Goal: Find specific page/section: Find specific page/section

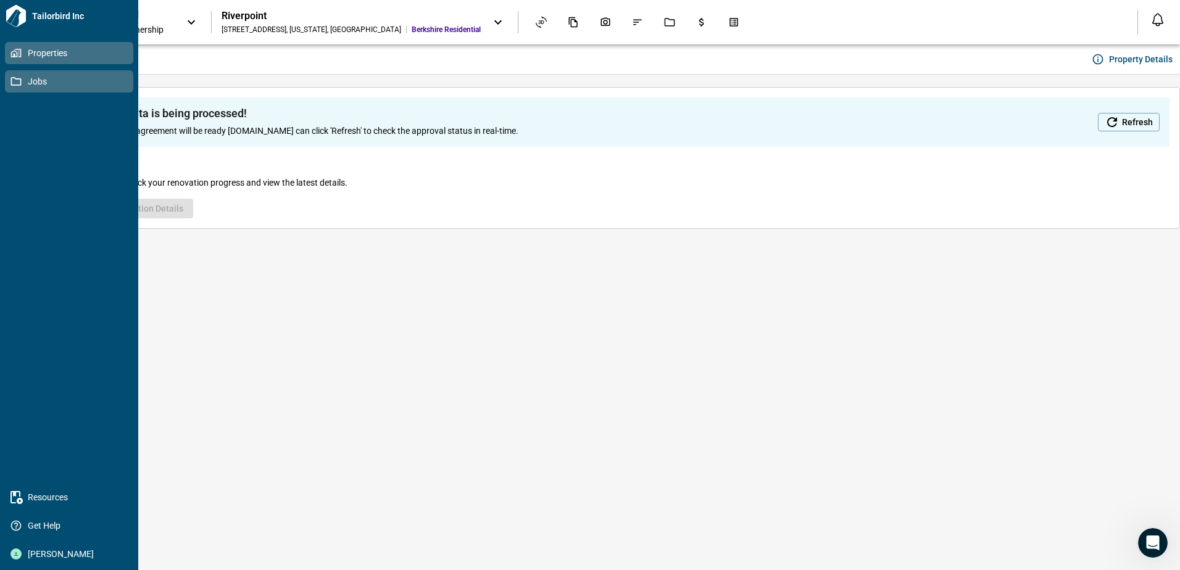
click at [19, 85] on icon at bounding box center [16, 81] width 10 height 9
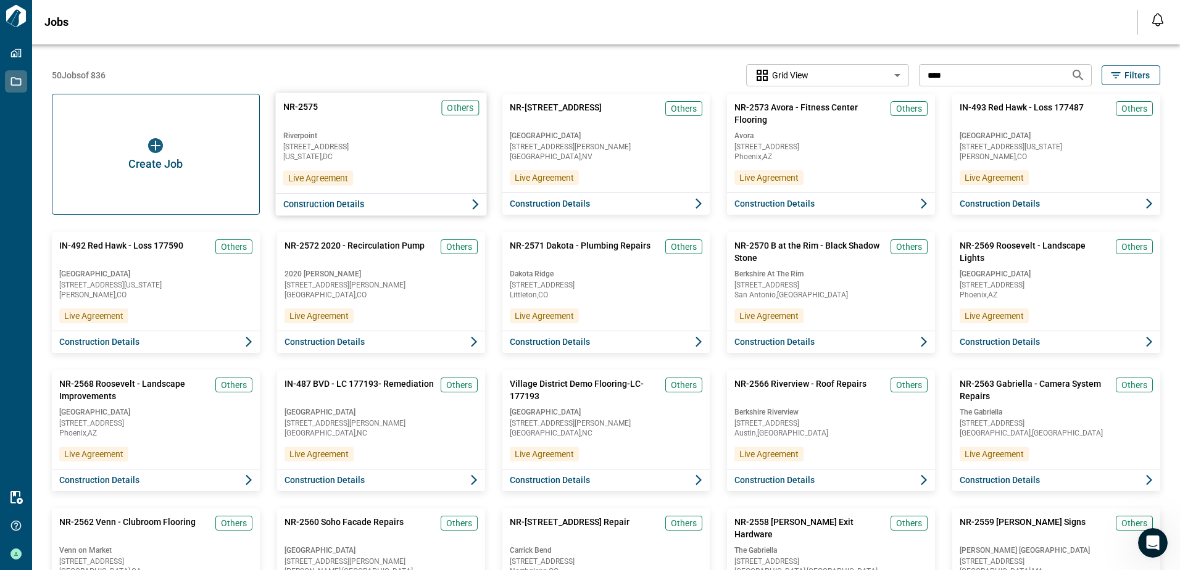
click at [301, 101] on span "NR-2575" at bounding box center [300, 113] width 35 height 25
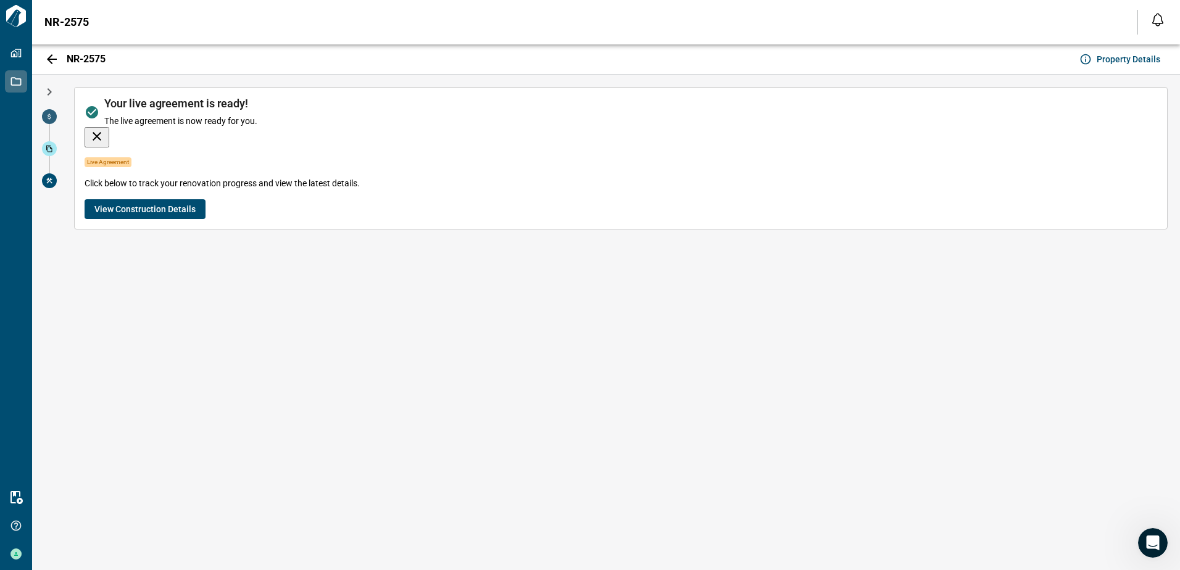
click at [53, 115] on span at bounding box center [49, 116] width 15 height 15
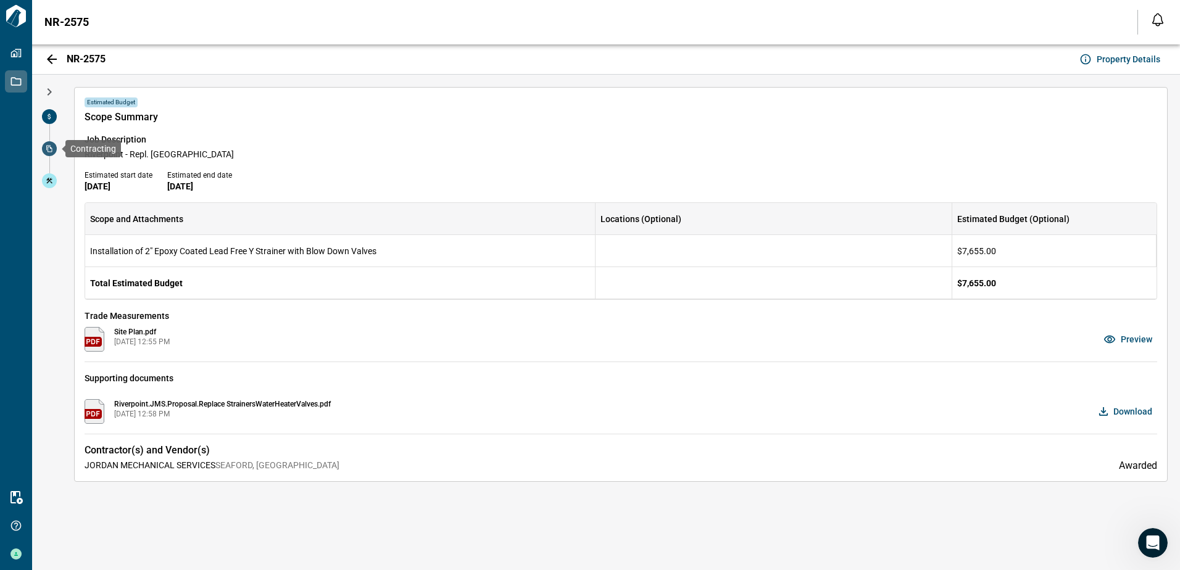
click at [53, 146] on span at bounding box center [49, 148] width 15 height 15
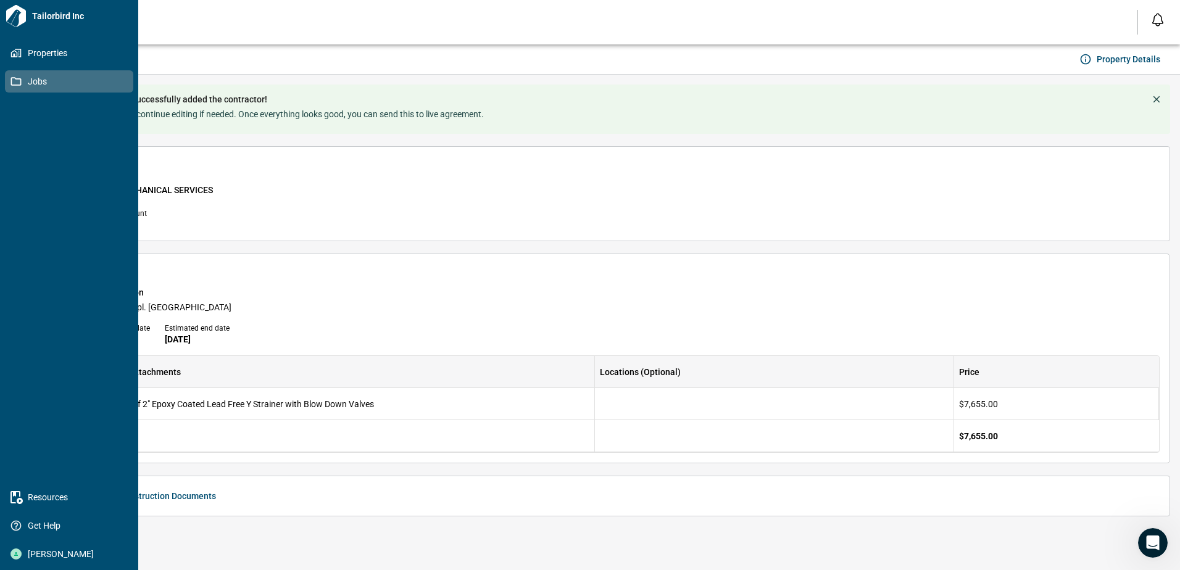
click at [29, 79] on span "Jobs" at bounding box center [72, 81] width 100 height 12
